Goal: Navigation & Orientation: Find specific page/section

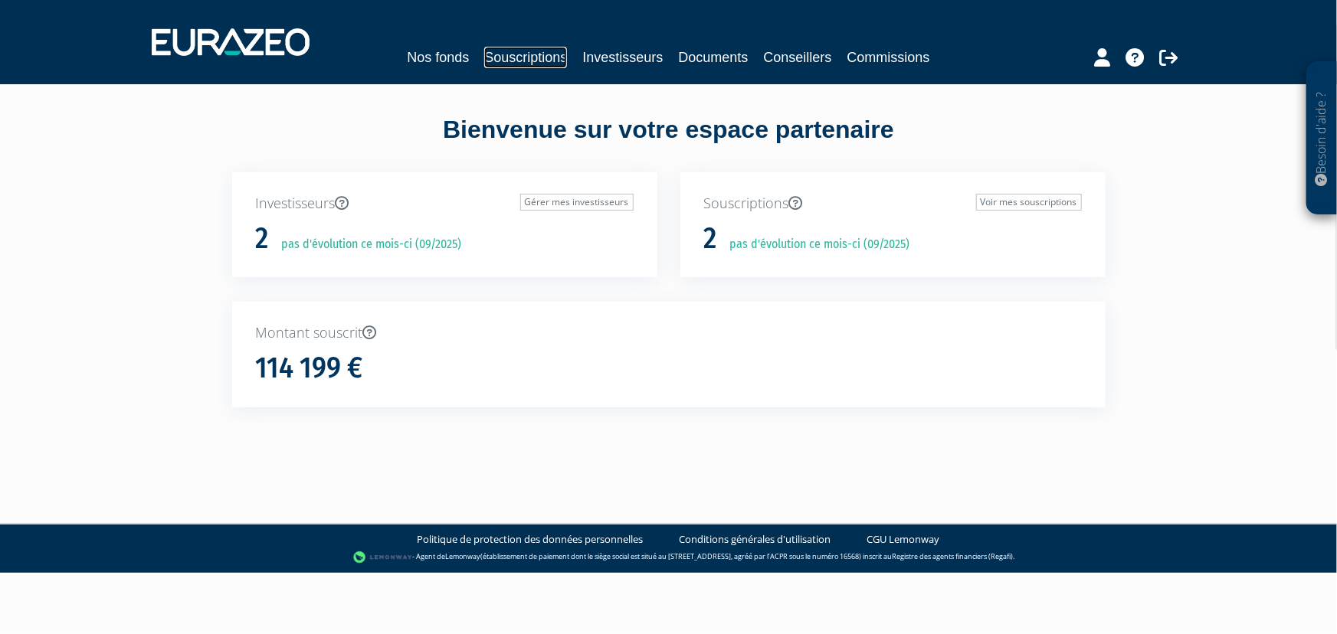
click at [520, 53] on link "Souscriptions" at bounding box center [525, 57] width 83 height 21
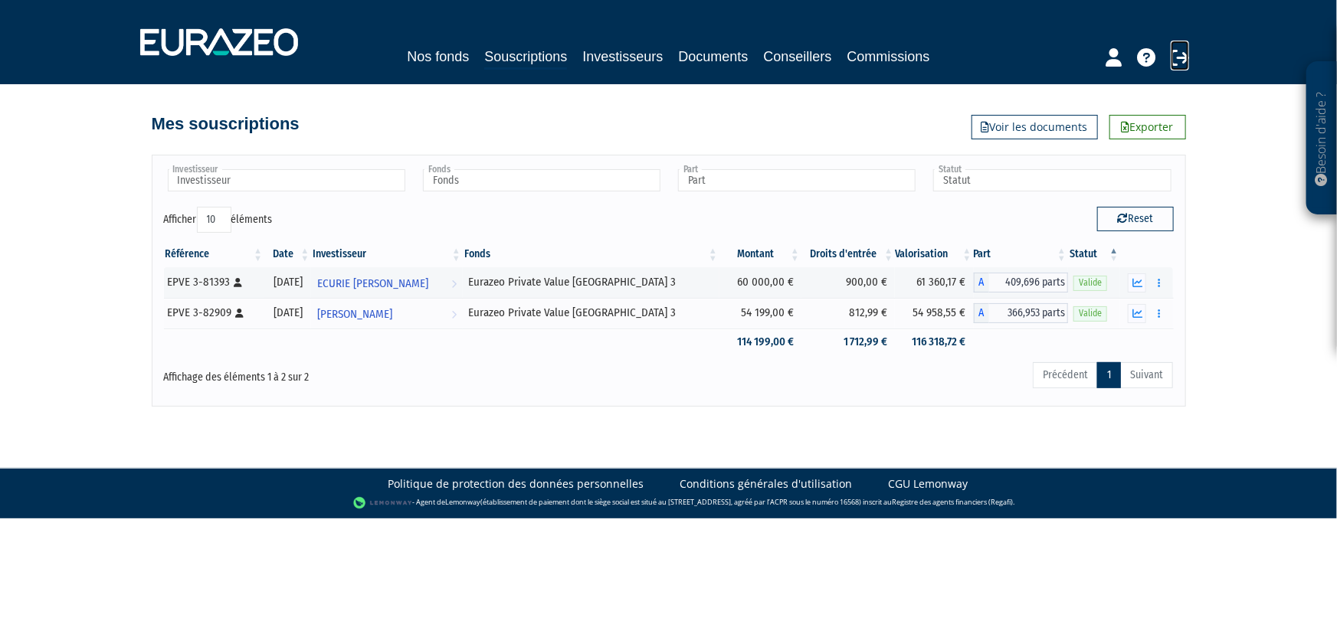
click at [1174, 53] on icon at bounding box center [1180, 57] width 18 height 18
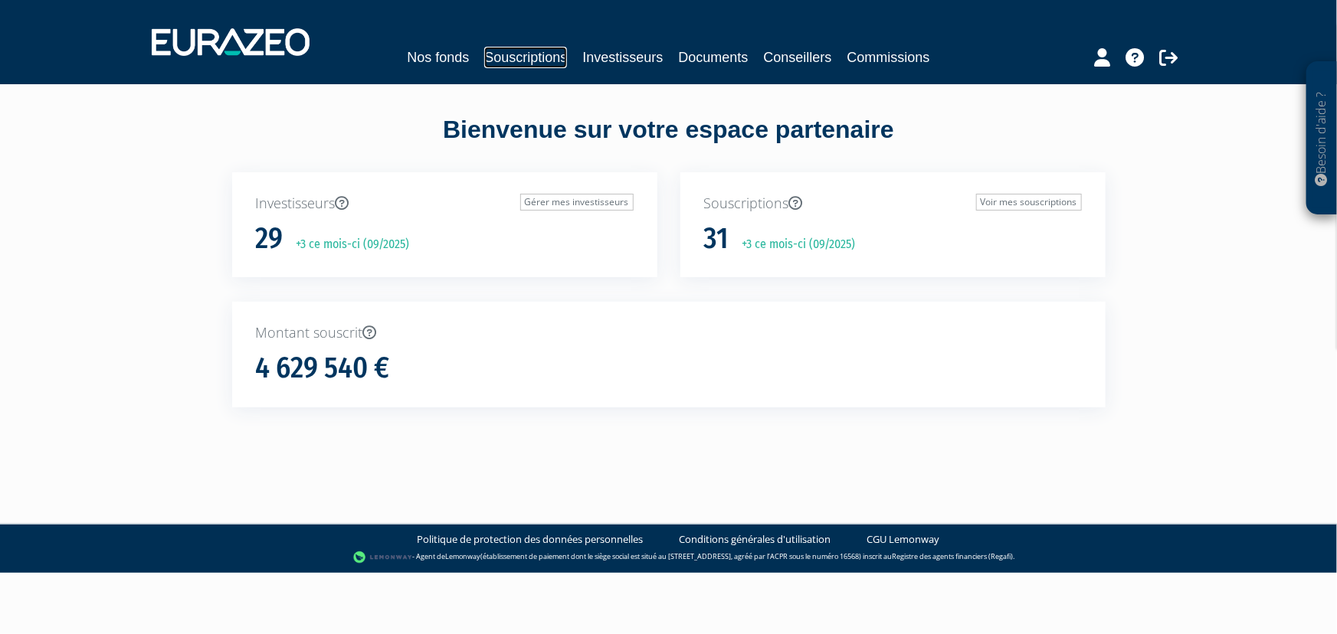
click at [539, 58] on link "Souscriptions" at bounding box center [525, 57] width 83 height 21
